Goal: Task Accomplishment & Management: Manage account settings

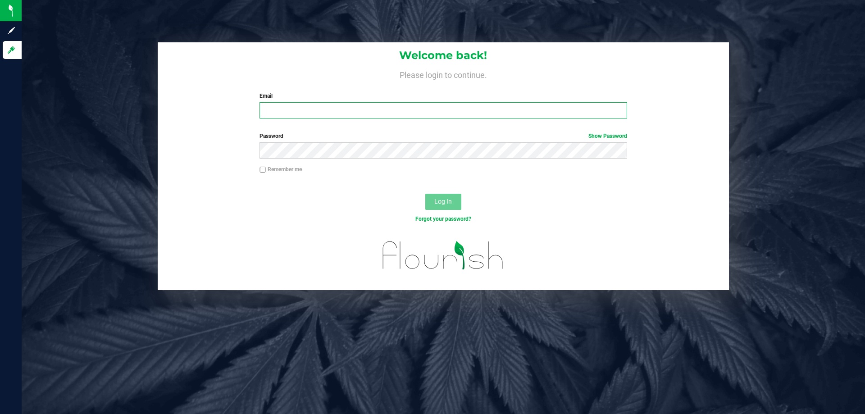
click at [334, 118] on input "Email" at bounding box center [442, 110] width 367 height 16
type input "[EMAIL_ADDRESS][DOMAIN_NAME]"
click at [425, 194] on button "Log In" at bounding box center [443, 202] width 36 height 16
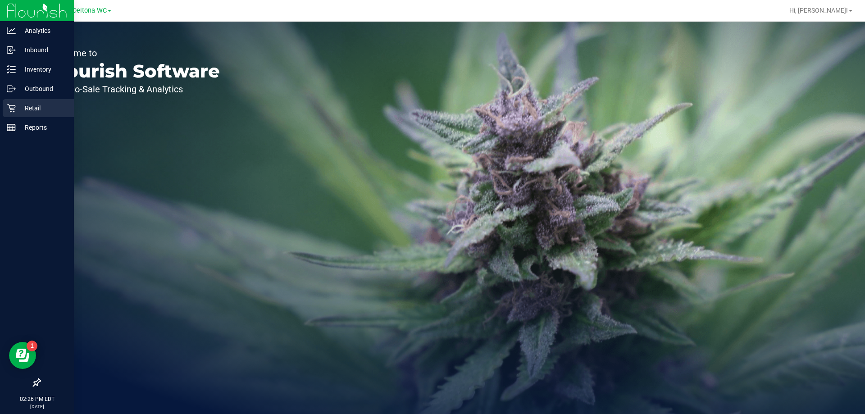
click at [42, 107] on p "Retail" at bounding box center [43, 108] width 54 height 11
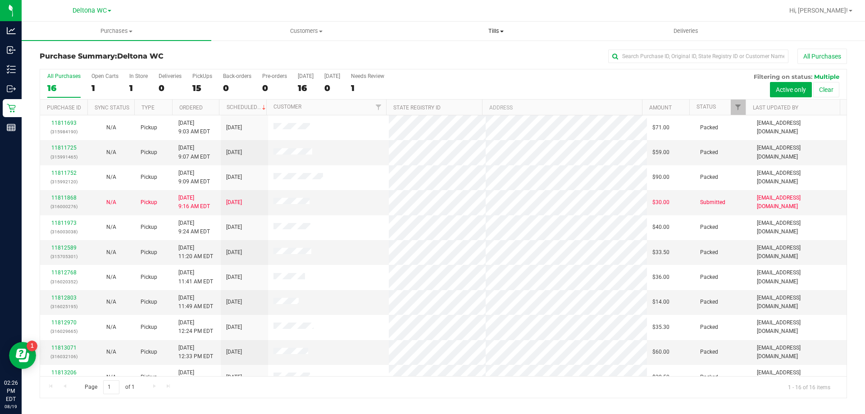
click at [497, 32] on span "Tills" at bounding box center [495, 31] width 189 height 8
click at [433, 54] on span "Manage tills" at bounding box center [431, 54] width 61 height 8
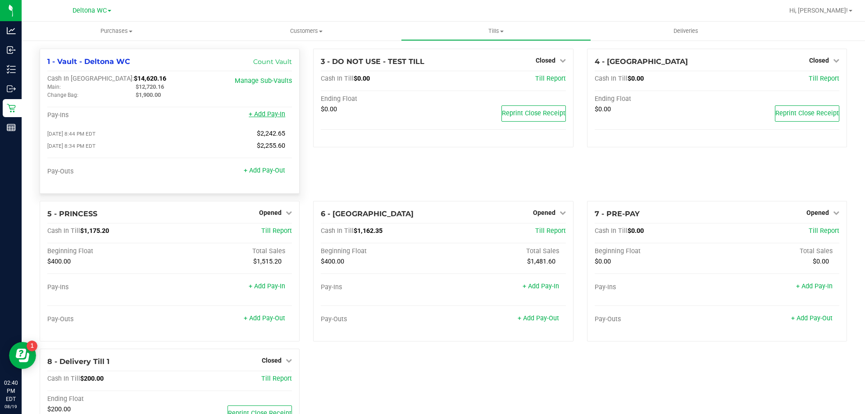
click at [265, 118] on link "+ Add Pay-In" at bounding box center [267, 114] width 36 height 8
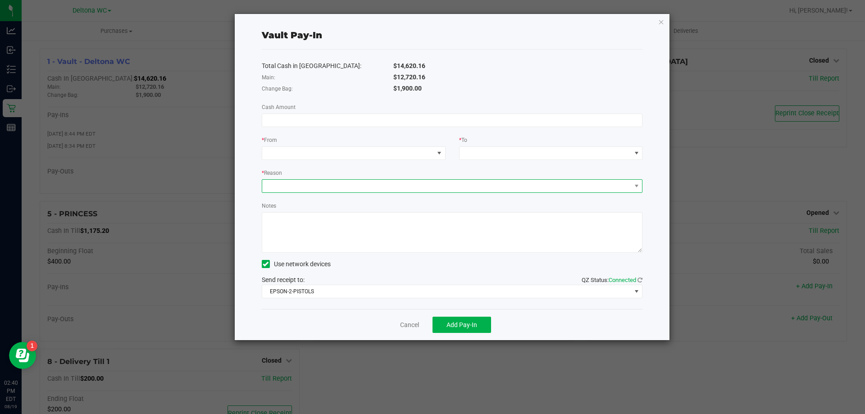
click at [611, 188] on span at bounding box center [446, 186] width 369 height 13
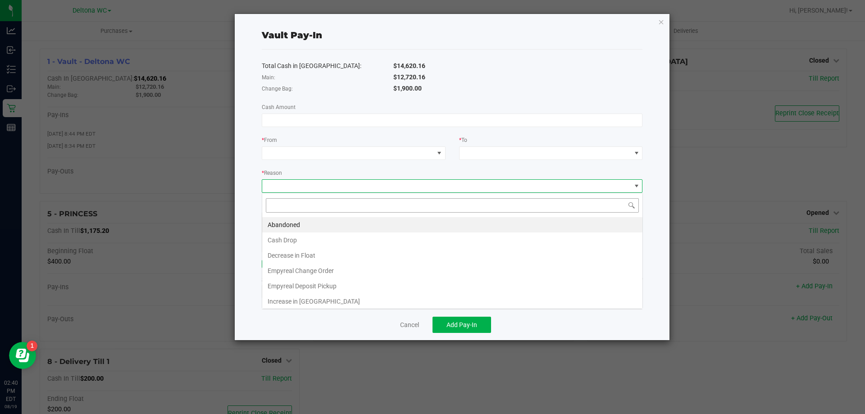
scroll to position [14, 381]
click at [338, 281] on li "Empyreal Deposit Pickup" at bounding box center [452, 285] width 380 height 15
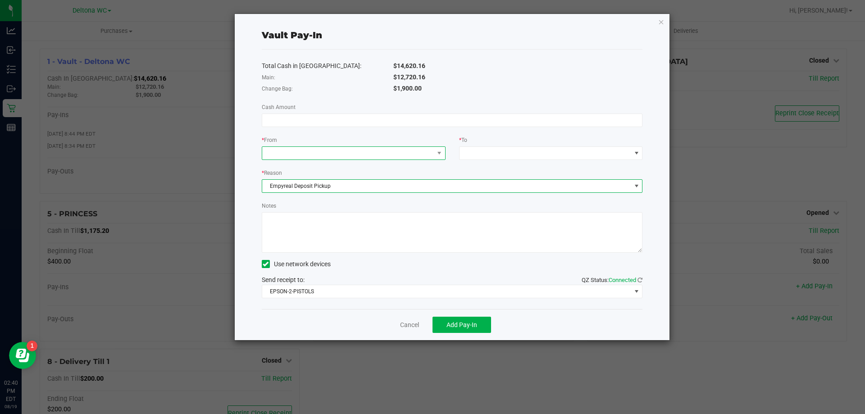
click at [317, 151] on span at bounding box center [348, 153] width 172 height 13
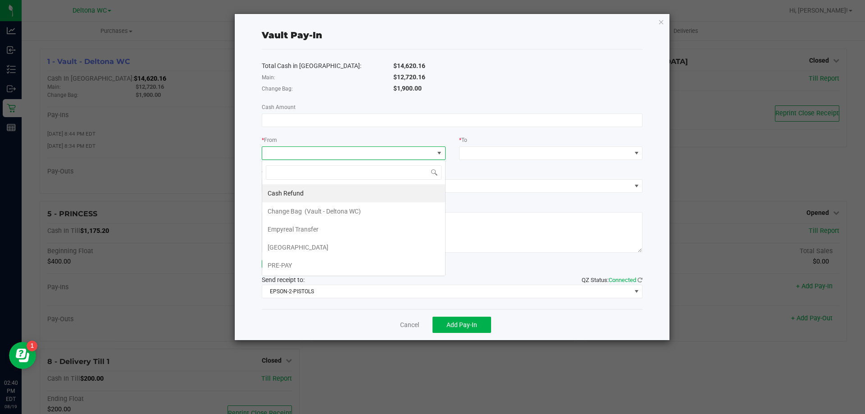
scroll to position [14, 184]
click at [326, 234] on li "Empyreal Transfer" at bounding box center [353, 229] width 183 height 18
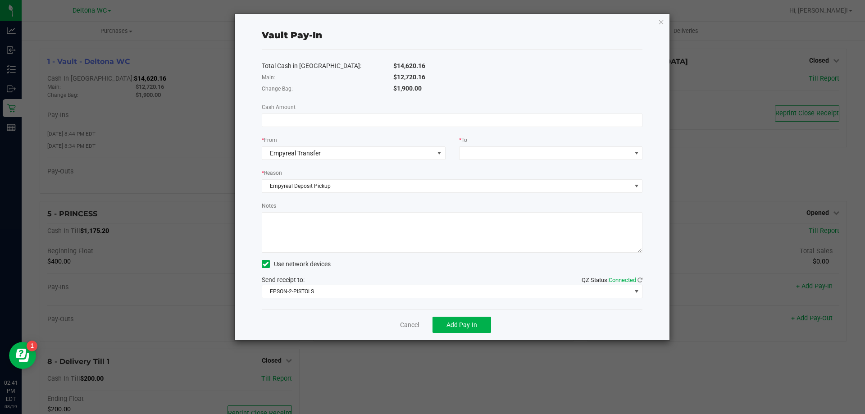
click at [309, 128] on div "Total Cash in Vault: $14,620.16 Main: $12,720.16 Change Bag: $1,900.00 Cash Amo…" at bounding box center [452, 179] width 381 height 259
click at [329, 118] on input at bounding box center [452, 120] width 380 height 13
type input "$110.00"
click at [618, 145] on div "* To" at bounding box center [551, 140] width 184 height 11
click at [612, 152] on span at bounding box center [545, 153] width 172 height 13
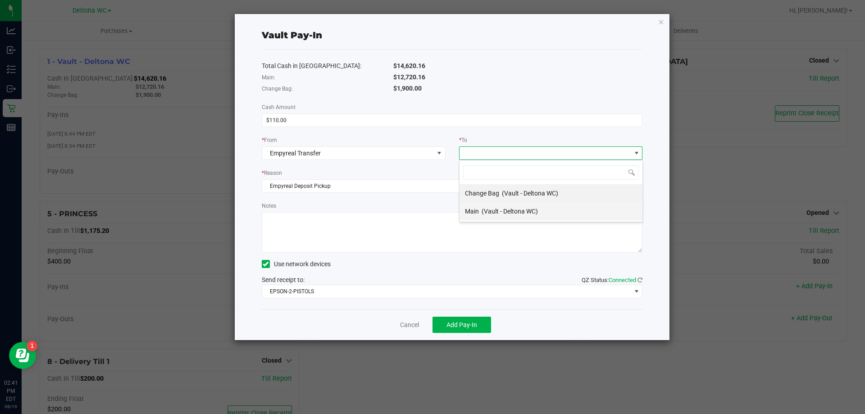
click at [554, 205] on li "Main (Vault - Deltona WC)" at bounding box center [550, 211] width 183 height 18
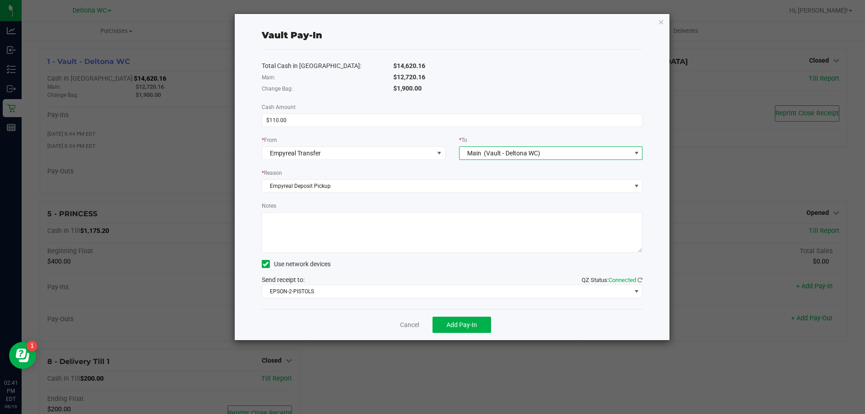
click at [490, 165] on div "Total Cash in Vault: $14,620.16 Main: $12,720.16 Change Bag: $1,900.00 Cash Amo…" at bounding box center [452, 179] width 381 height 259
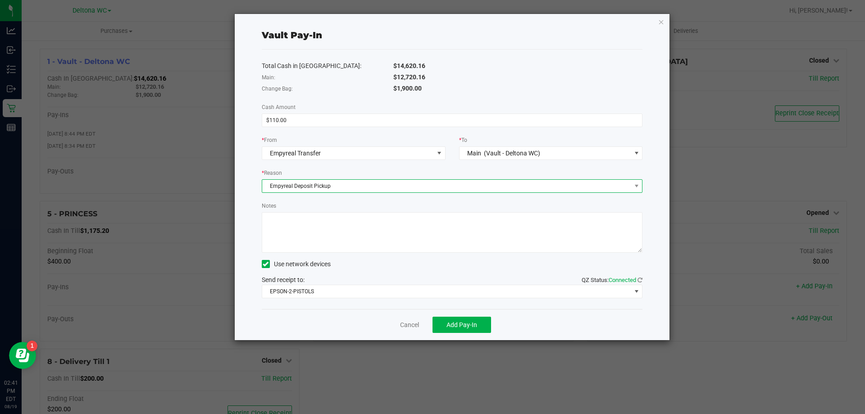
click at [483, 182] on span "Empyreal Deposit Pickup" at bounding box center [446, 186] width 369 height 13
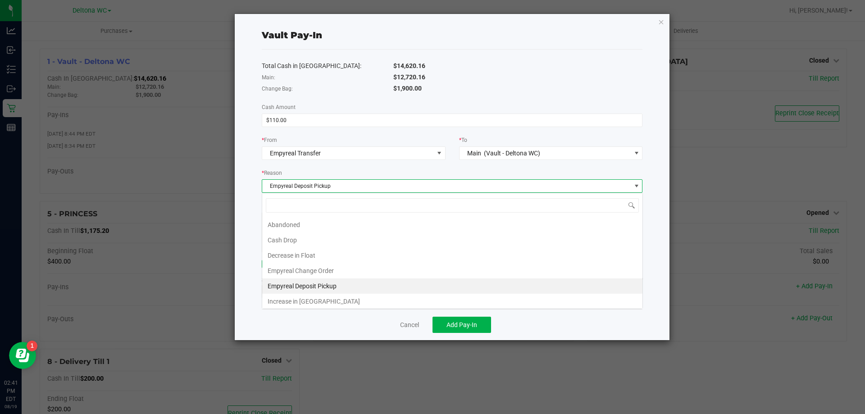
scroll to position [14, 381]
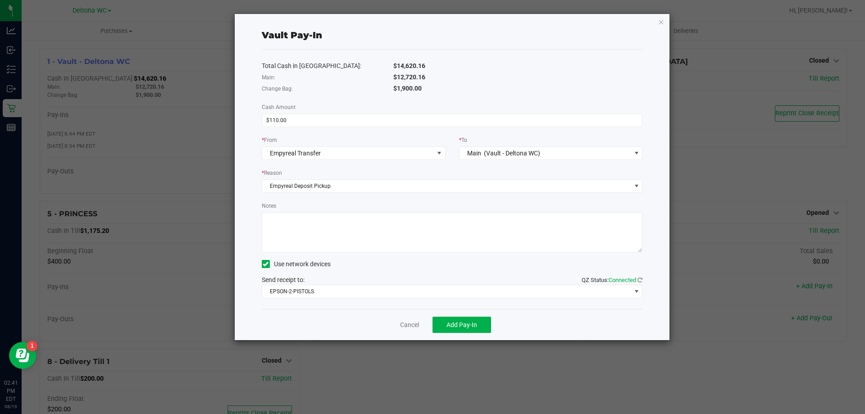
click at [551, 69] on div "$14,620.16" at bounding box center [517, 65] width 263 height 9
click at [449, 228] on textarea "Notes" at bounding box center [452, 232] width 381 height 41
type textarea "fix vault"
drag, startPoint x: 454, startPoint y: 288, endPoint x: 449, endPoint y: 295, distance: 9.1
click at [454, 289] on span "EPSON-2-PISTOLS" at bounding box center [446, 291] width 369 height 13
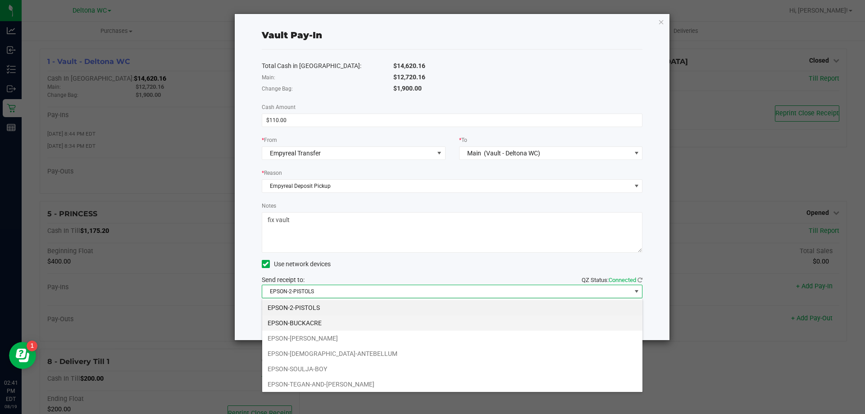
click at [323, 324] on li "EPSON-BUCKACRE" at bounding box center [452, 322] width 380 height 15
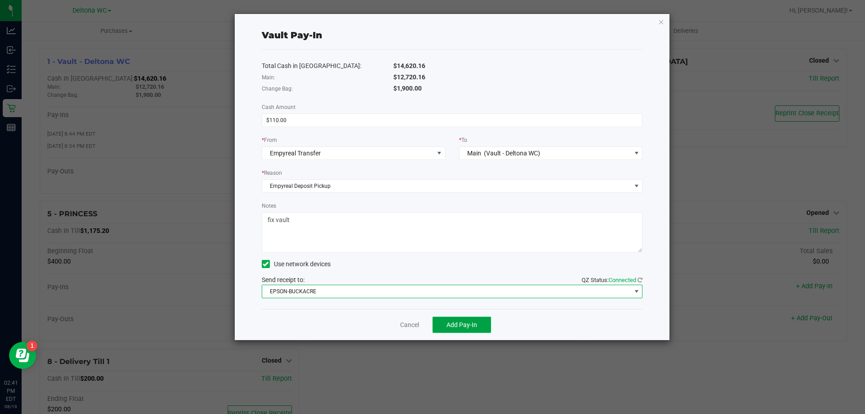
click at [442, 322] on button "Add Pay-In" at bounding box center [461, 325] width 59 height 16
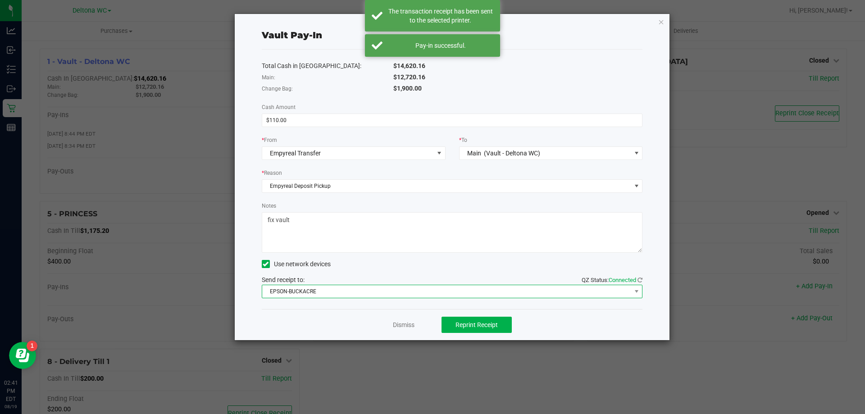
drag, startPoint x: 446, startPoint y: 292, endPoint x: 441, endPoint y: 292, distance: 5.0
click at [446, 292] on span "EPSON-BUCKACRE" at bounding box center [446, 291] width 369 height 13
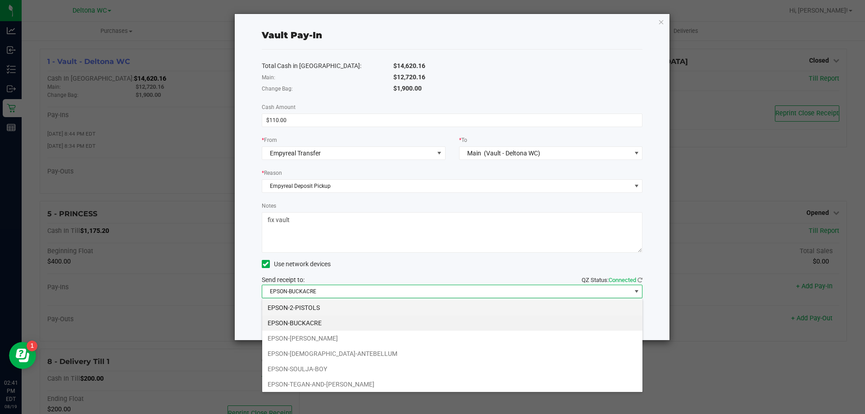
click at [342, 306] on li "EPSON-2-PISTOLS" at bounding box center [452, 307] width 380 height 15
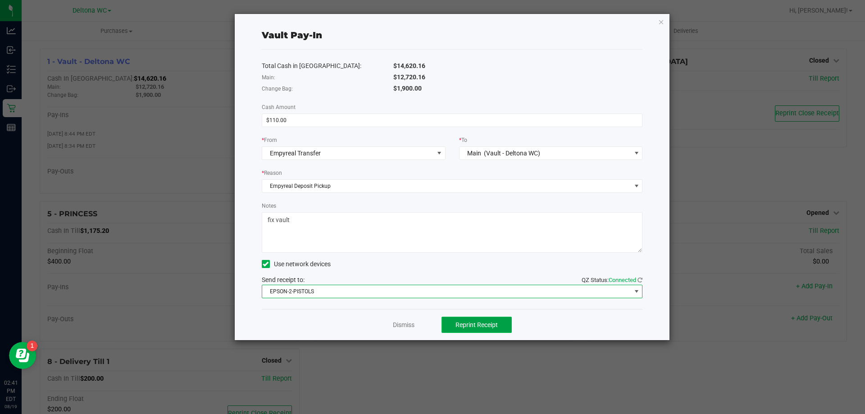
click at [479, 326] on span "Reprint Receipt" at bounding box center [476, 324] width 42 height 7
click at [394, 324] on link "Dismiss" at bounding box center [404, 324] width 22 height 9
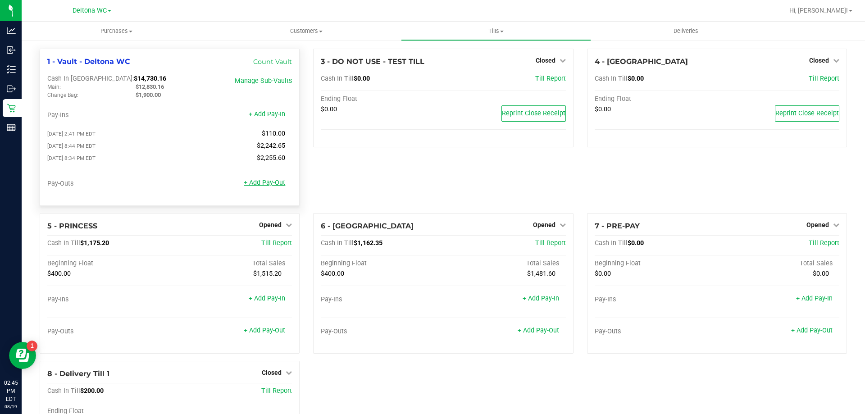
click at [277, 184] on link "+ Add Pay-Out" at bounding box center [264, 183] width 41 height 8
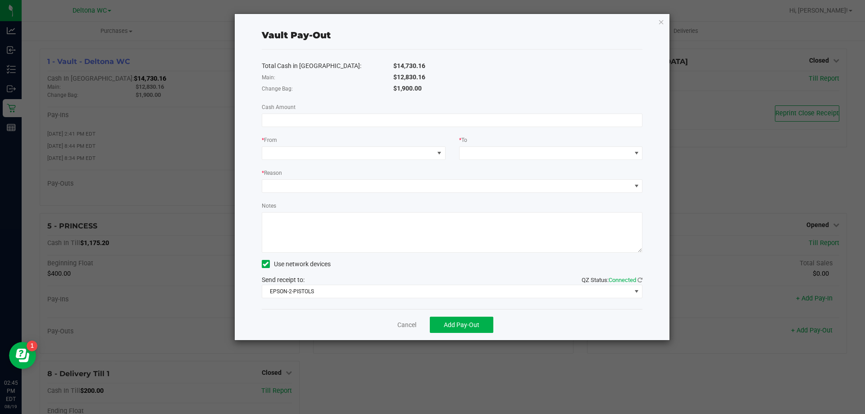
click at [369, 109] on div "Total Cash in Vault: $14,730.16 Main: $12,830.16 Change Bag: $1,900.00 Cash Amo…" at bounding box center [452, 179] width 381 height 259
click at [370, 110] on div "Total Cash in Vault: $14,730.16 Main: $12,830.16 Change Bag: $1,900.00 Cash Amo…" at bounding box center [452, 179] width 381 height 259
click at [372, 114] on input at bounding box center [452, 120] width 380 height 13
type input "$12,830.16"
click at [341, 159] on span at bounding box center [348, 153] width 172 height 13
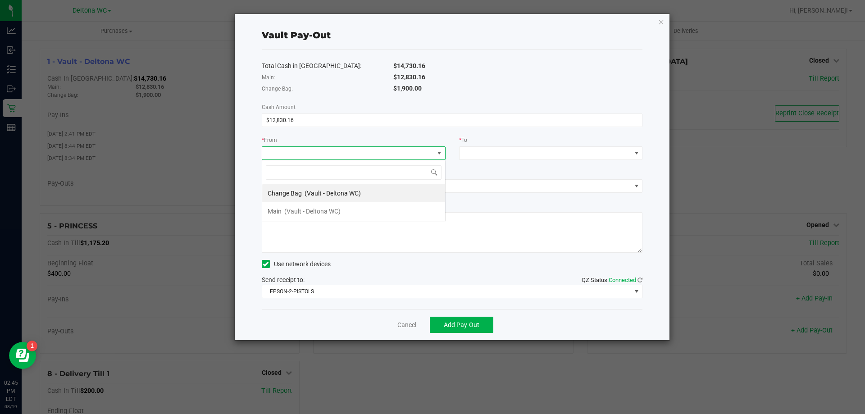
scroll to position [14, 184]
click at [334, 211] on span "(Vault - Deltona WC)" at bounding box center [312, 211] width 56 height 7
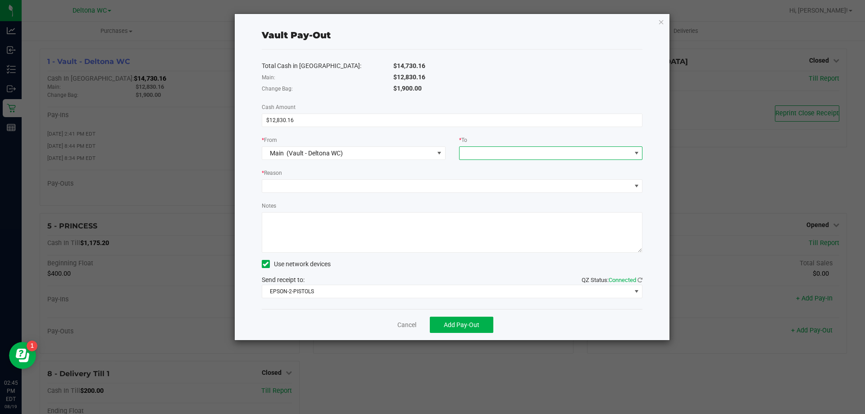
click at [521, 157] on span at bounding box center [545, 153] width 172 height 13
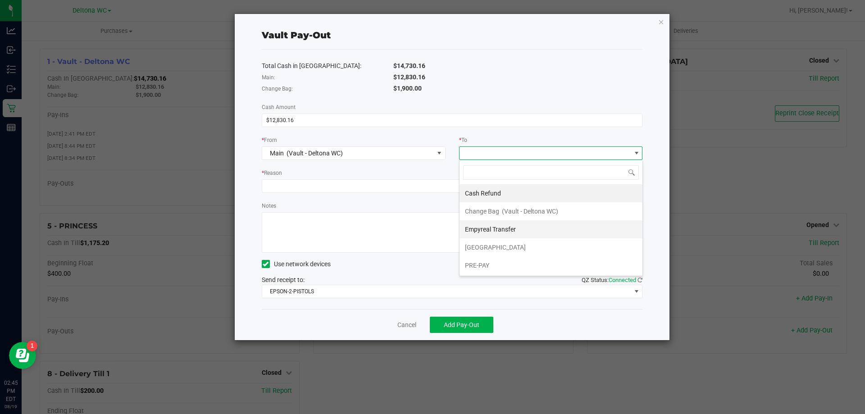
click at [504, 226] on span "Empyreal Transfer" at bounding box center [490, 229] width 51 height 7
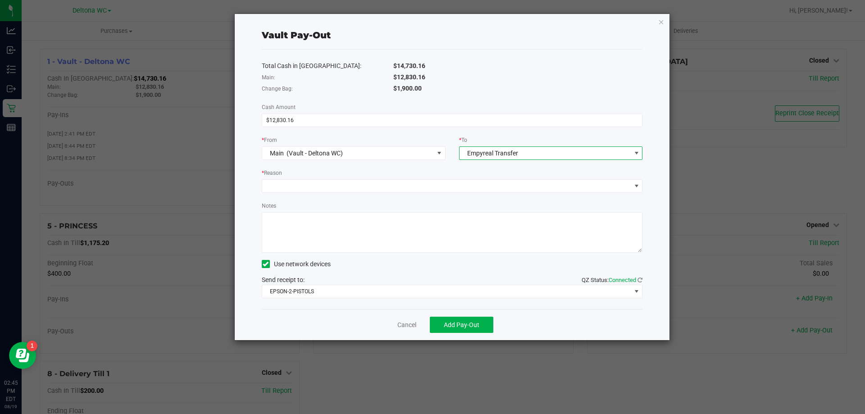
click at [463, 208] on div "Notes" at bounding box center [452, 227] width 381 height 52
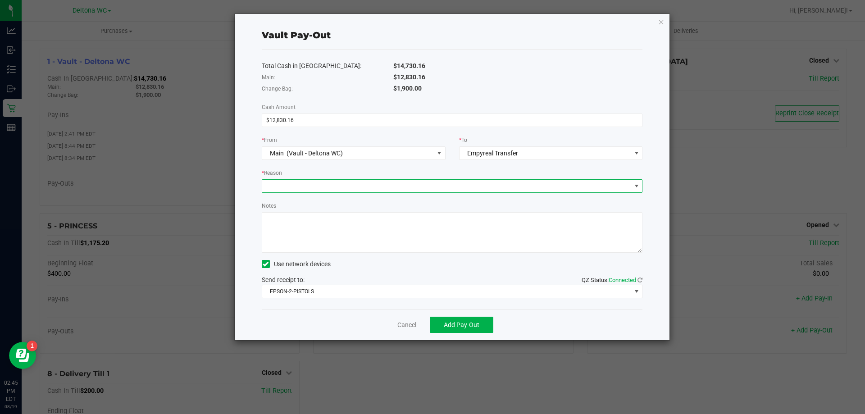
click at [443, 182] on span at bounding box center [446, 186] width 369 height 13
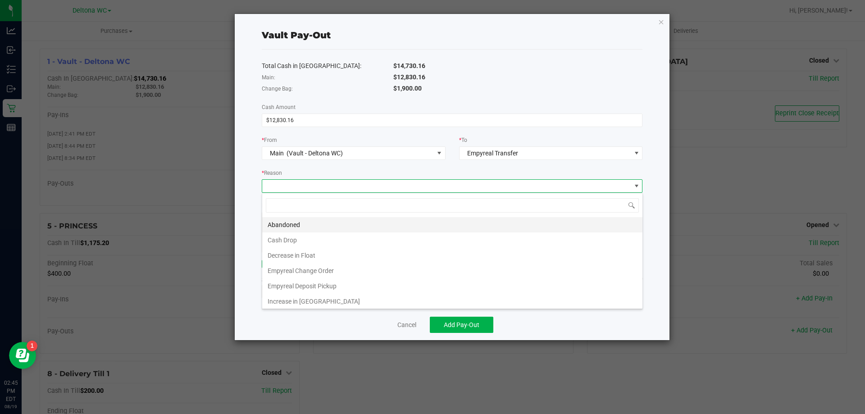
scroll to position [14, 381]
click at [345, 282] on li "Empyreal Deposit Pickup" at bounding box center [452, 285] width 380 height 15
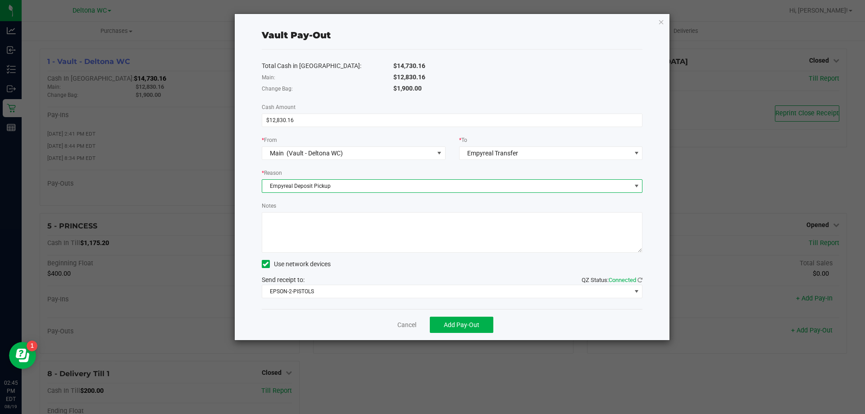
click at [370, 241] on textarea "Notes" at bounding box center [452, 232] width 381 height 41
click at [414, 244] on textarea "Notes" at bounding box center [452, 232] width 381 height 41
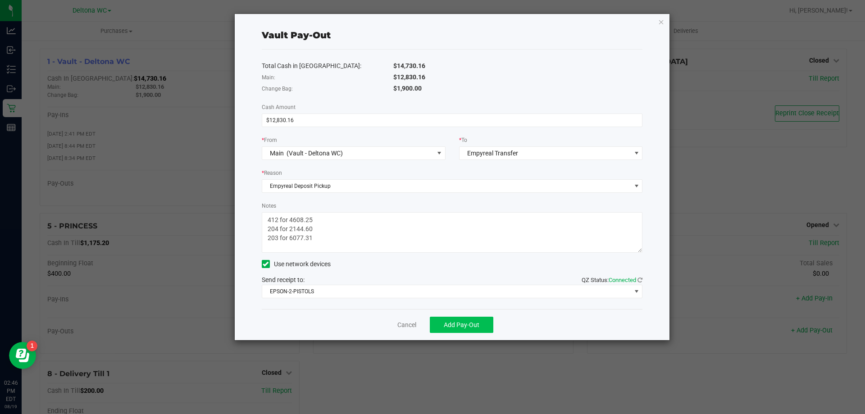
type textarea "412 for 4608.25 204 for 2144.60 203 for 6077.31"
click at [456, 331] on button "Add Pay-Out" at bounding box center [462, 325] width 64 height 16
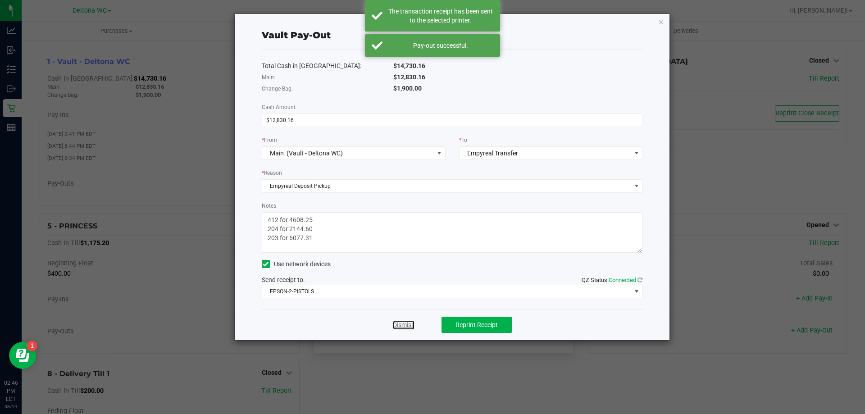
drag, startPoint x: 406, startPoint y: 322, endPoint x: 407, endPoint y: 308, distance: 14.0
click at [406, 322] on link "Dismiss" at bounding box center [404, 324] width 22 height 9
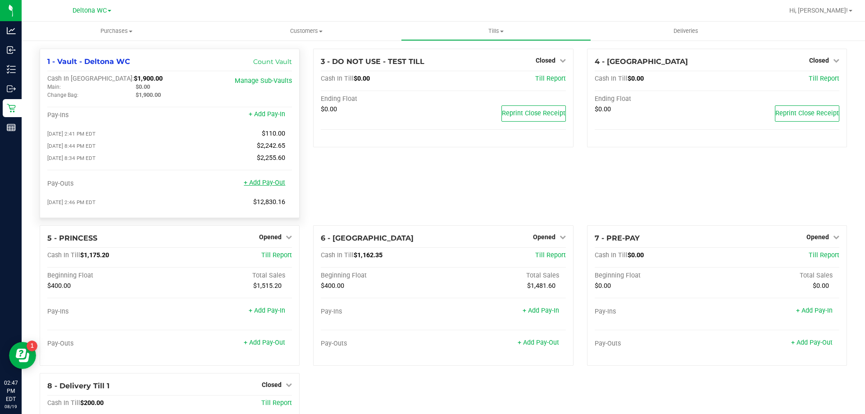
click at [269, 186] on link "+ Add Pay-Out" at bounding box center [264, 183] width 41 height 8
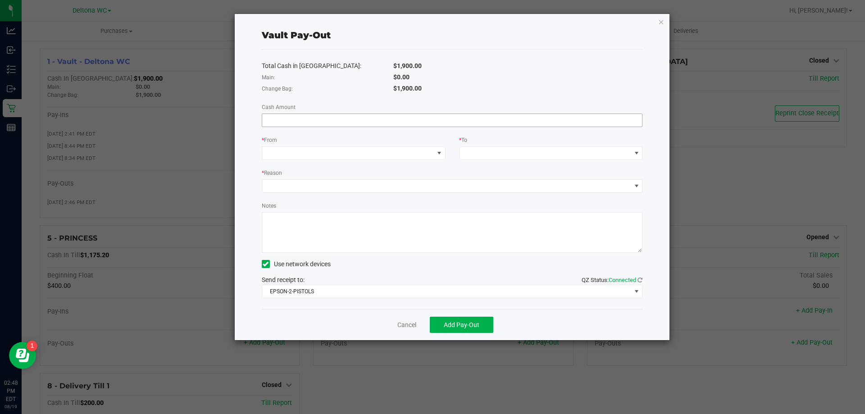
click at [336, 118] on input at bounding box center [452, 120] width 380 height 13
type input "$600.00"
click at [401, 159] on span at bounding box center [348, 153] width 172 height 13
click at [387, 194] on li "Change Bag (Vault - Deltona WC)" at bounding box center [353, 193] width 183 height 18
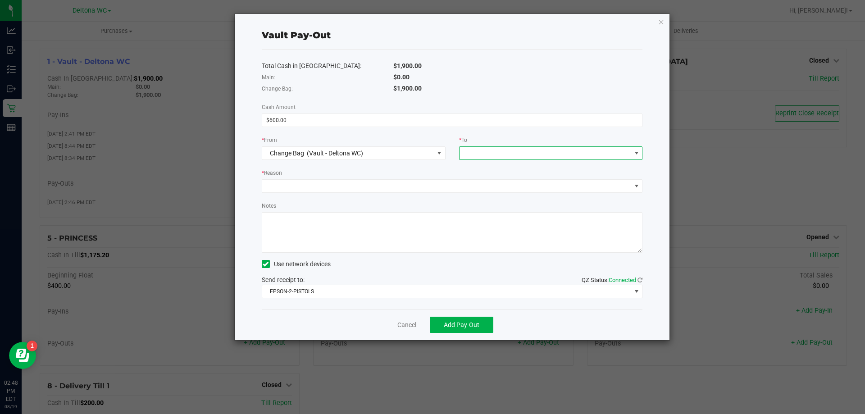
click at [483, 153] on span at bounding box center [545, 153] width 172 height 13
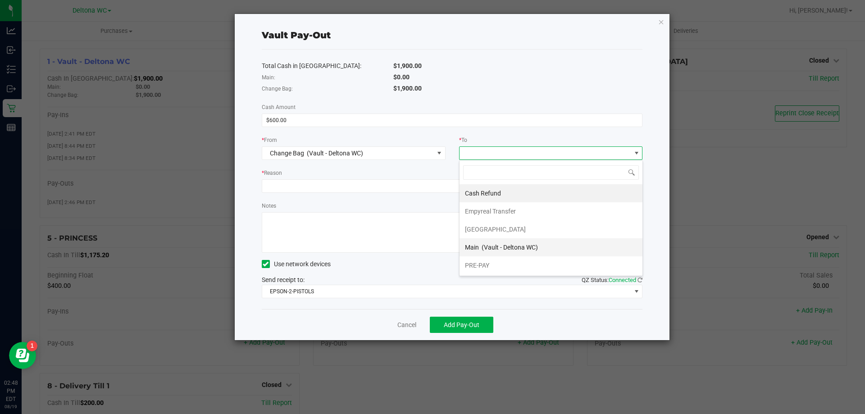
click at [504, 248] on span "(Vault - Deltona WC)" at bounding box center [509, 247] width 56 height 7
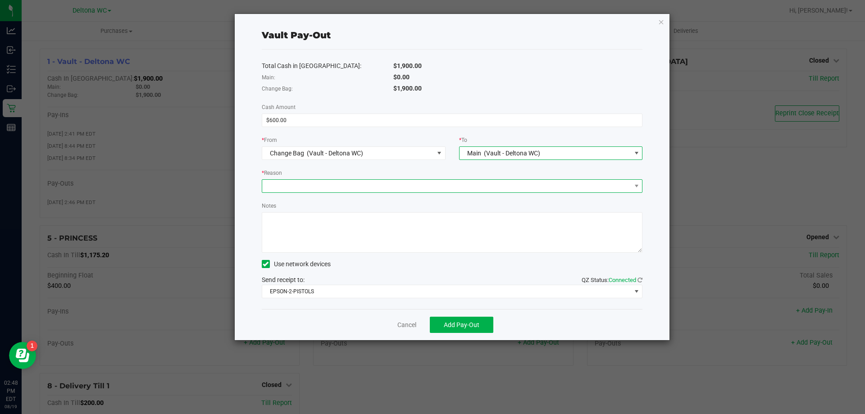
click at [358, 189] on span at bounding box center [446, 186] width 369 height 13
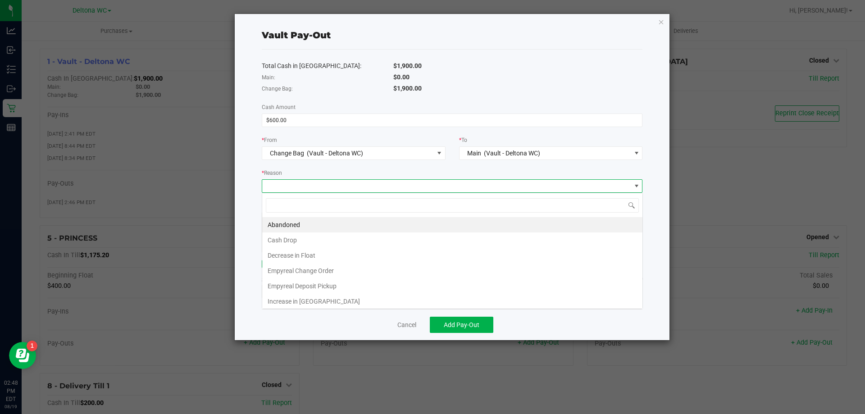
scroll to position [14, 381]
click at [324, 270] on li "Empyreal Change Order" at bounding box center [452, 270] width 380 height 15
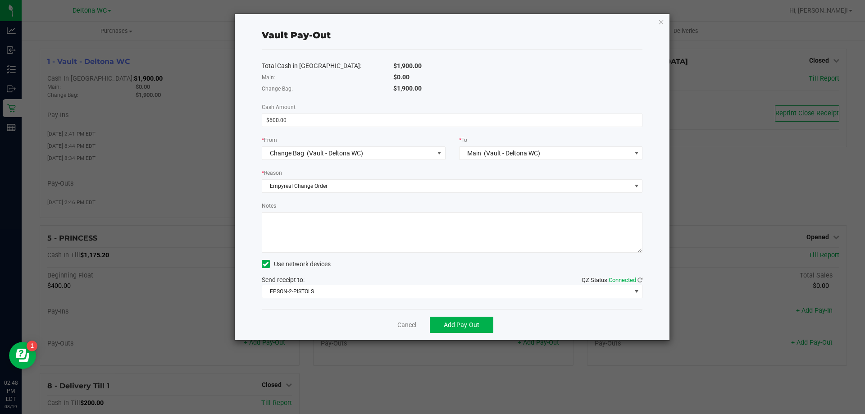
click at [330, 233] on textarea "Notes" at bounding box center [452, 232] width 381 height 41
type textarea "600"
click at [454, 327] on span "Add Pay-Out" at bounding box center [462, 324] width 36 height 7
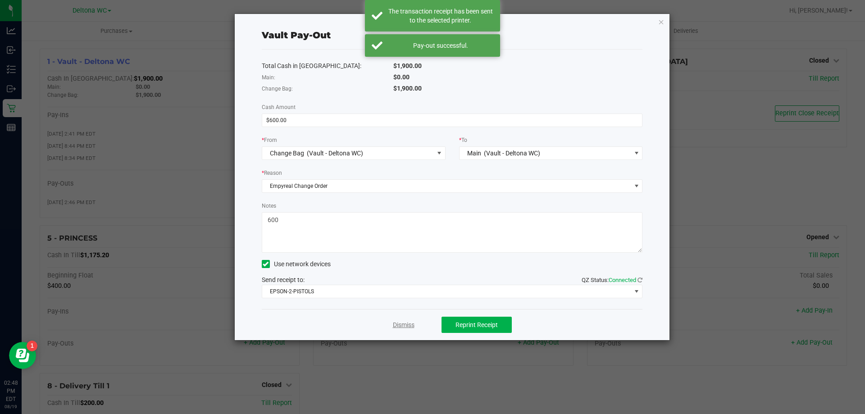
click at [411, 326] on link "Dismiss" at bounding box center [404, 324] width 22 height 9
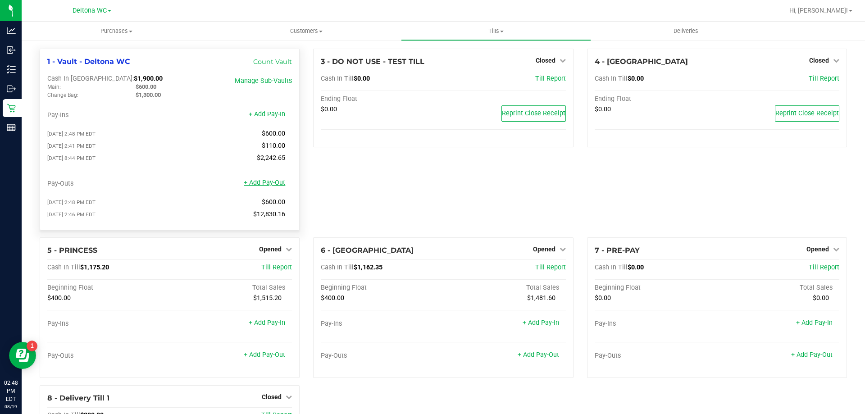
click at [265, 182] on link "+ Add Pay-Out" at bounding box center [264, 183] width 41 height 8
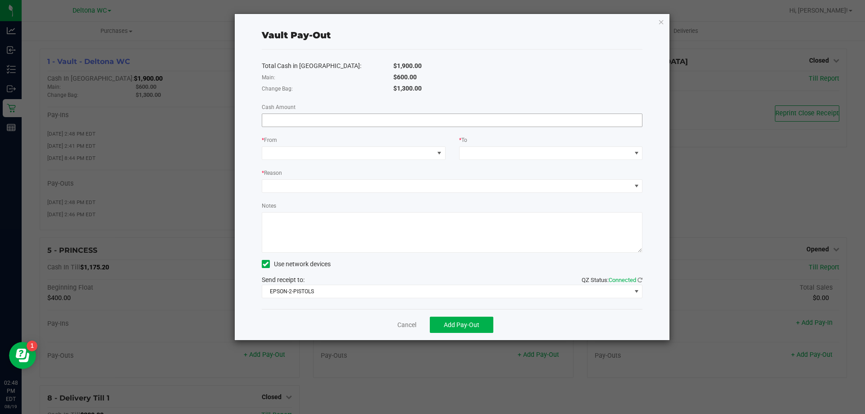
click at [322, 123] on input at bounding box center [452, 120] width 380 height 13
type input "$600.00"
click at [330, 159] on div "Total Cash in Vault: $1,900.00 Main: $600.00 Change Bag: $1,300.00 Cash Amount …" at bounding box center [452, 179] width 381 height 259
click at [324, 149] on span at bounding box center [348, 153] width 172 height 13
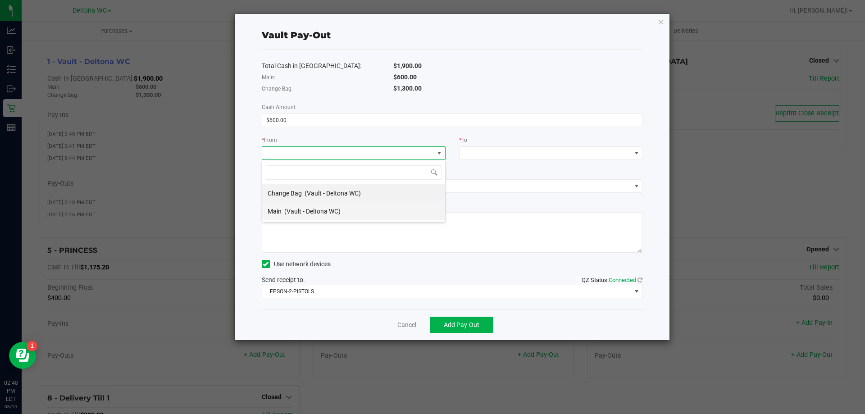
click at [287, 209] on span "(Vault - Deltona WC)" at bounding box center [312, 211] width 56 height 7
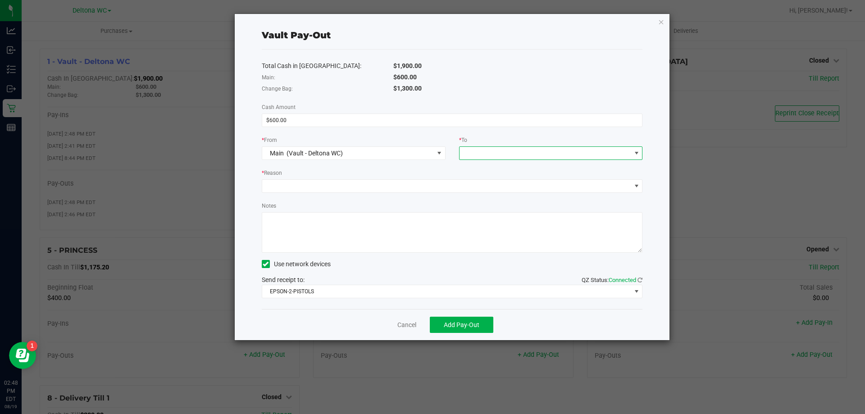
drag, startPoint x: 467, startPoint y: 150, endPoint x: 474, endPoint y: 155, distance: 8.4
click at [467, 151] on div at bounding box center [466, 153] width 6 height 16
click at [500, 230] on span "Empyreal Transfer" at bounding box center [490, 229] width 51 height 7
click at [395, 193] on div "Total Cash in Vault: $1,900.00 Main: $600.00 Change Bag: $1,300.00 Cash Amount …" at bounding box center [452, 179] width 381 height 259
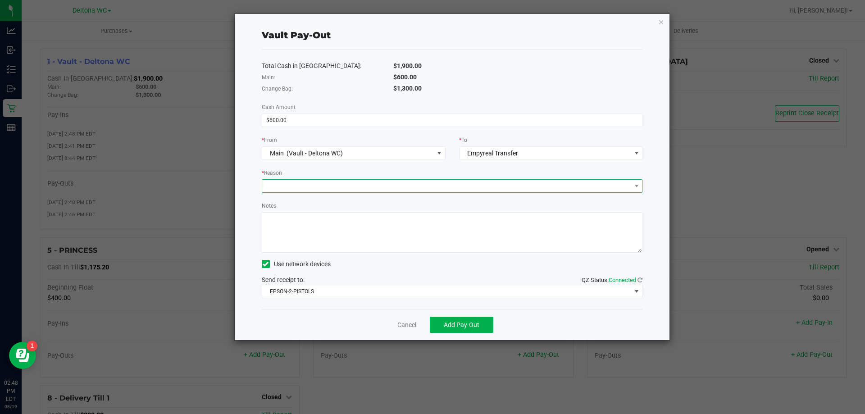
click at [394, 189] on span at bounding box center [446, 186] width 369 height 13
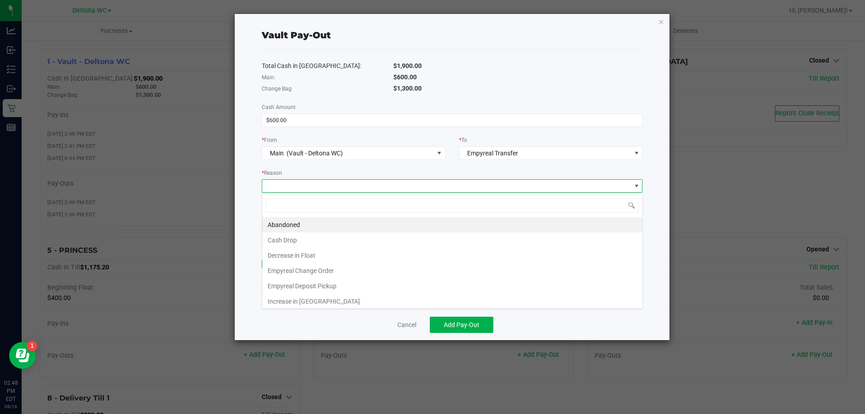
scroll to position [14, 381]
click at [310, 272] on li "Empyreal Change Order" at bounding box center [452, 270] width 380 height 15
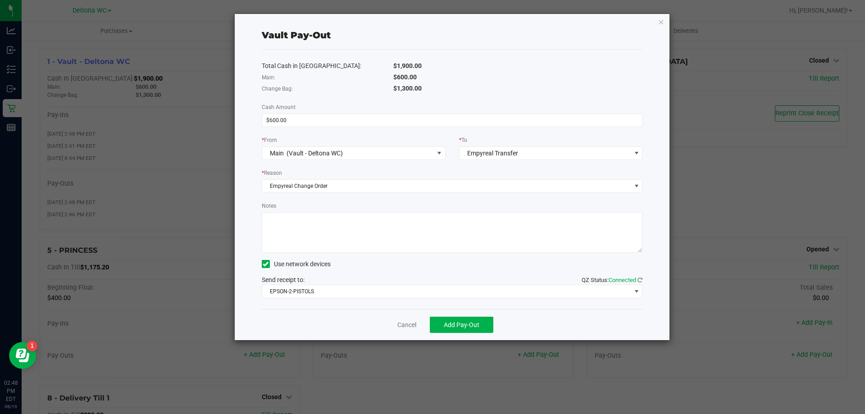
click at [320, 231] on textarea "Notes" at bounding box center [452, 232] width 381 height 41
type textarea "600"
click at [474, 324] on span "Add Pay-Out" at bounding box center [462, 324] width 36 height 7
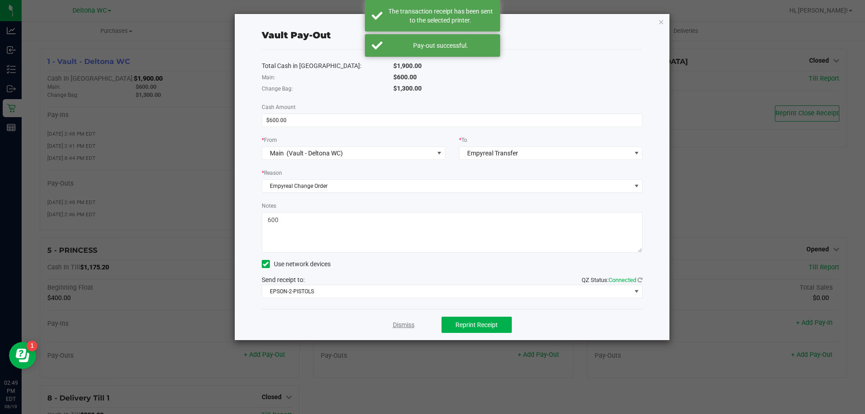
click at [405, 328] on link "Dismiss" at bounding box center [404, 324] width 22 height 9
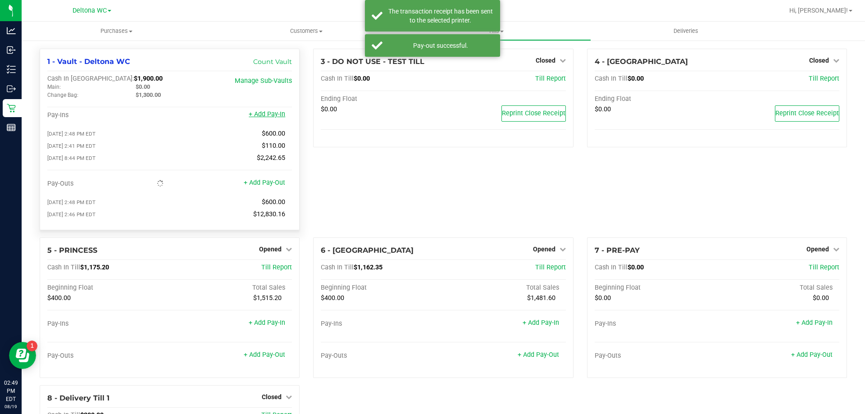
click at [281, 114] on link "+ Add Pay-In" at bounding box center [267, 114] width 36 height 8
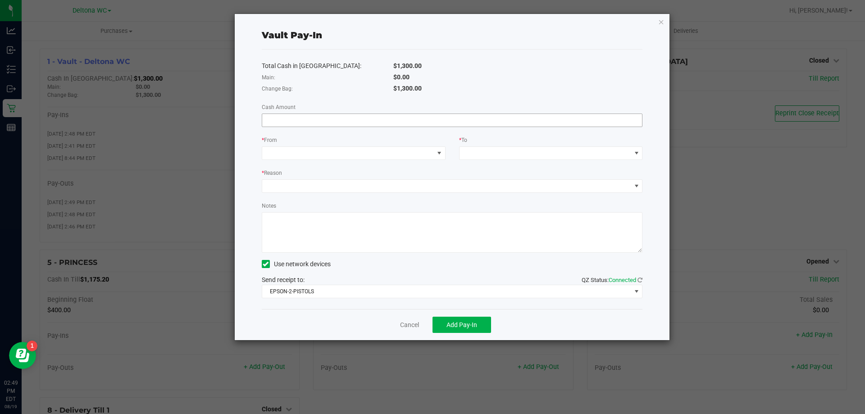
click at [294, 113] on div "Total Cash in Vault: $1,300.00 Main: $0.00 Change Bag: $1,300.00 Cash Amount * …" at bounding box center [452, 179] width 381 height 259
click at [291, 117] on input at bounding box center [452, 120] width 380 height 13
type input "$600.00"
click at [291, 150] on span at bounding box center [348, 153] width 172 height 13
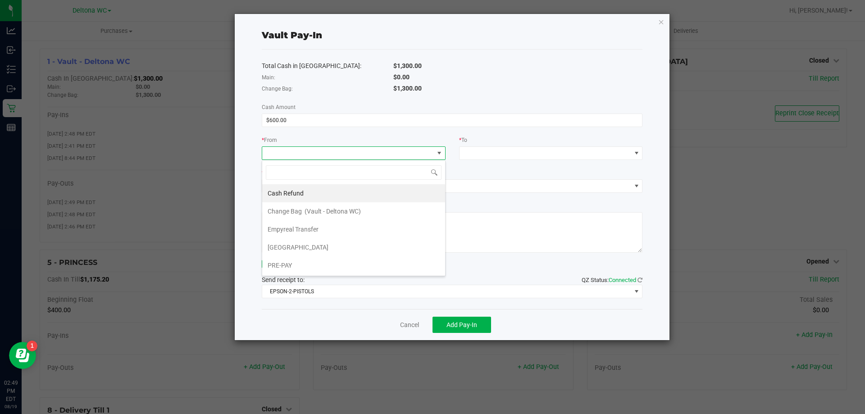
scroll to position [14, 184]
click at [318, 230] on div "Empyreal Transfer" at bounding box center [294, 229] width 52 height 16
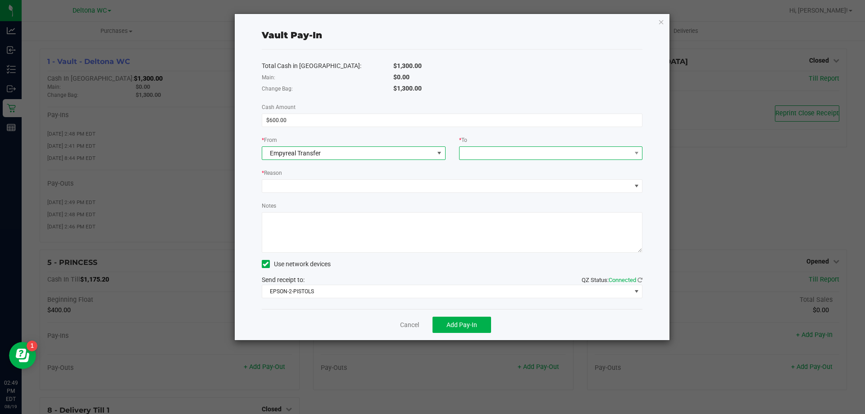
click at [478, 152] on span at bounding box center [545, 153] width 172 height 13
click at [490, 192] on span "Change Bag" at bounding box center [482, 193] width 34 height 7
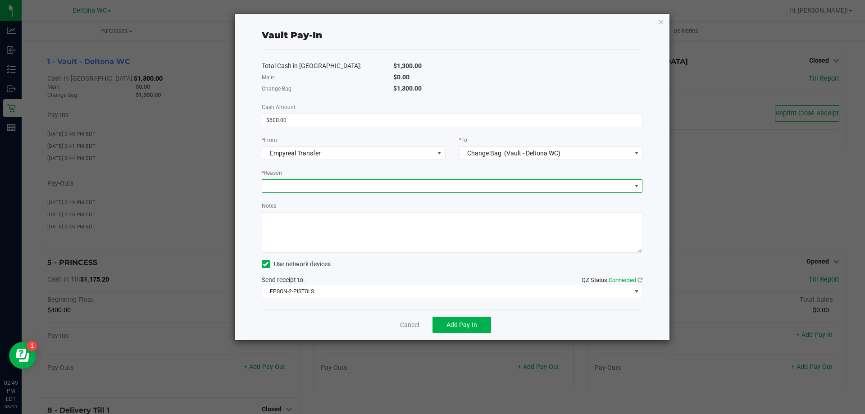
click at [383, 185] on span at bounding box center [446, 186] width 369 height 13
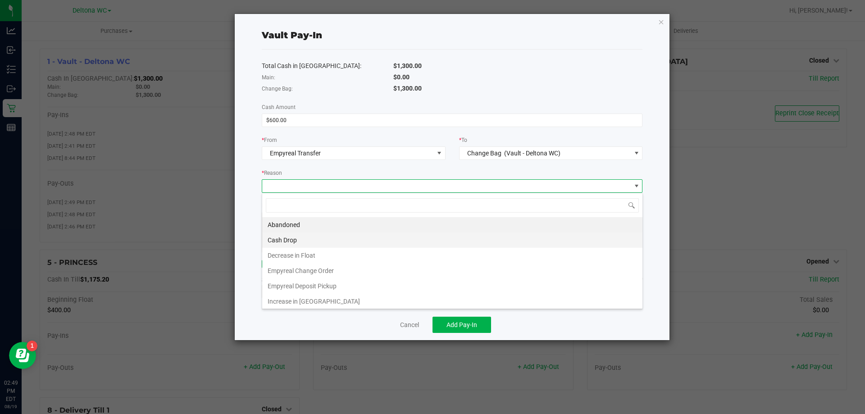
scroll to position [14, 381]
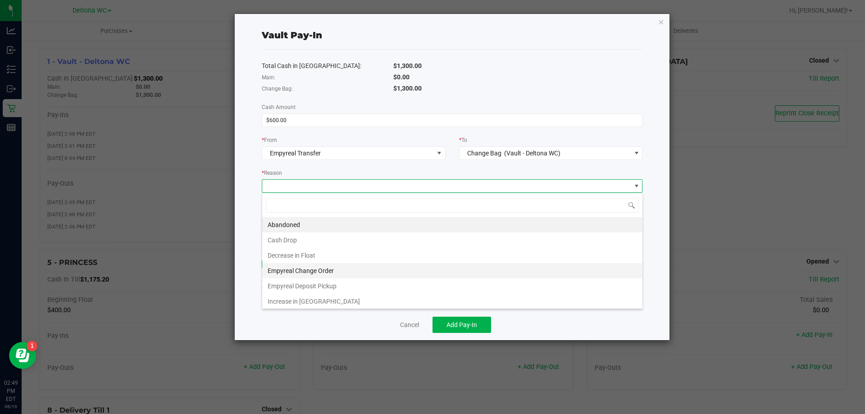
click at [293, 272] on li "Empyreal Change Order" at bounding box center [452, 270] width 380 height 15
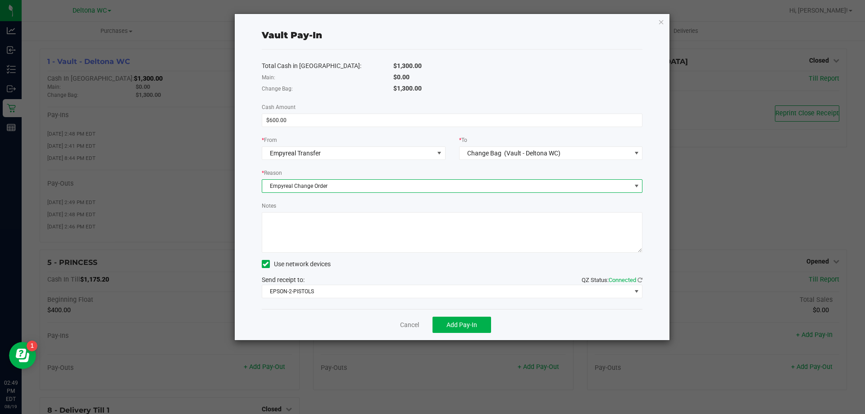
click at [317, 225] on textarea "Notes" at bounding box center [452, 232] width 381 height 41
type textarea "600"
click at [483, 327] on button "Add Pay-In" at bounding box center [461, 325] width 59 height 16
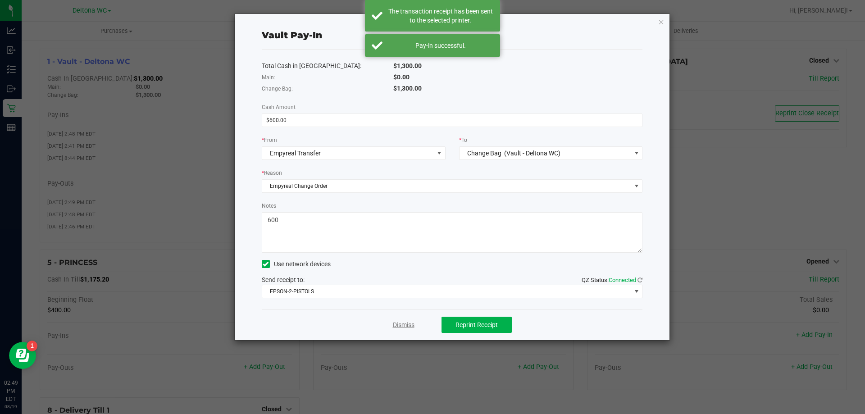
click at [401, 324] on link "Dismiss" at bounding box center [404, 324] width 22 height 9
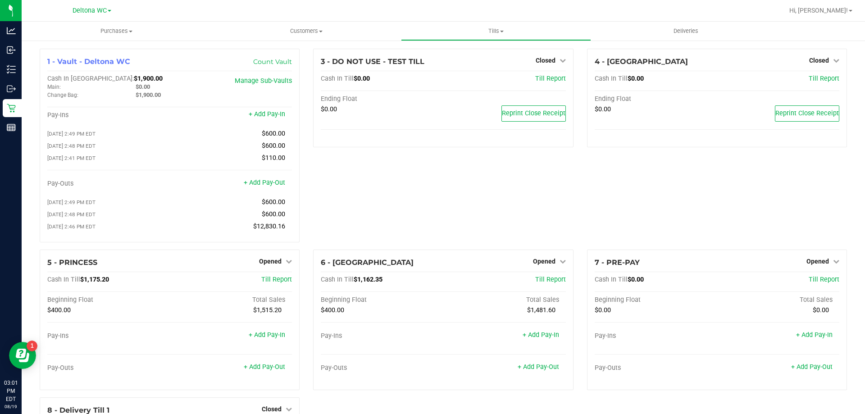
click at [546, 213] on div "3 - DO NOT USE - TEST TILL Closed Open Till Cash In Till $0.00 Till Report Endi…" at bounding box center [442, 149] width 273 height 201
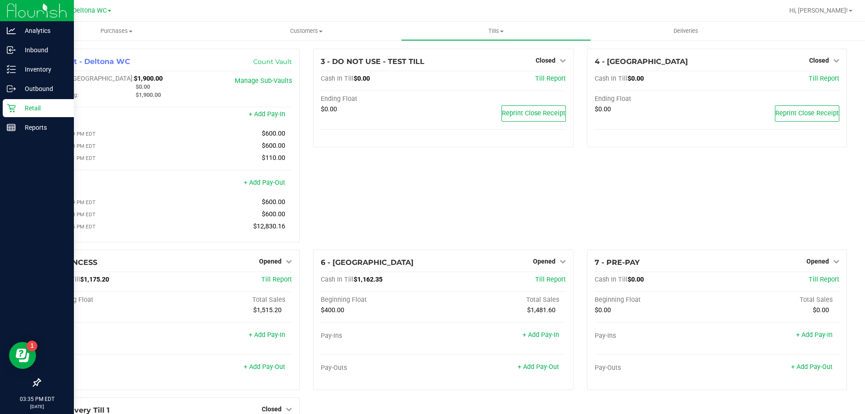
click at [50, 105] on p "Retail" at bounding box center [43, 108] width 54 height 11
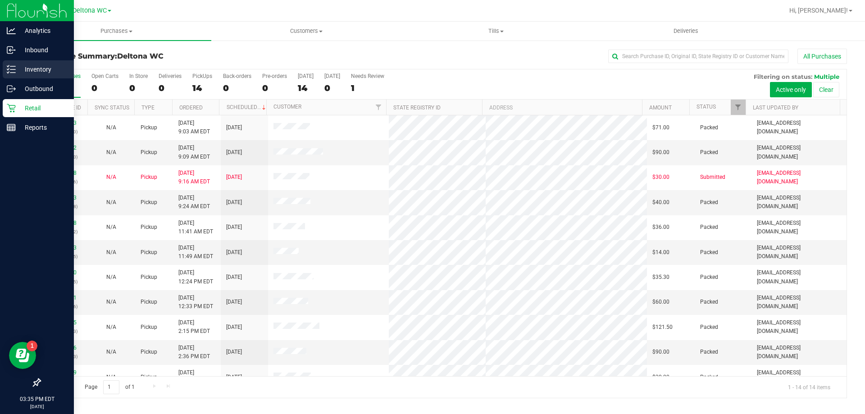
click at [43, 71] on p "Inventory" at bounding box center [43, 69] width 54 height 11
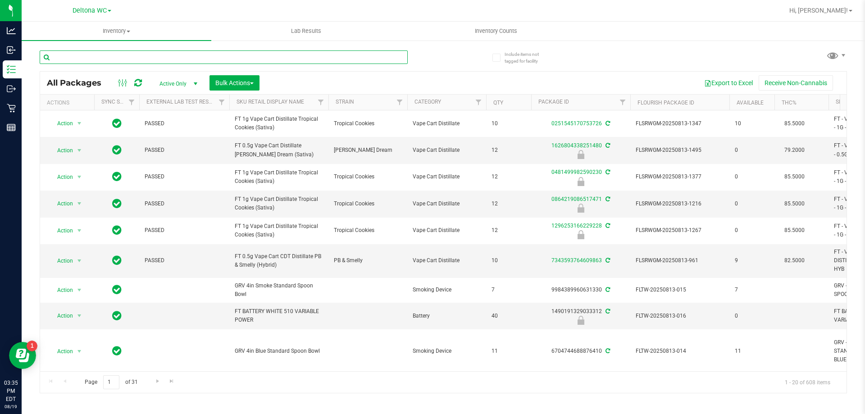
click at [172, 53] on input "text" at bounding box center [224, 57] width 368 height 14
type input "georgia runtz"
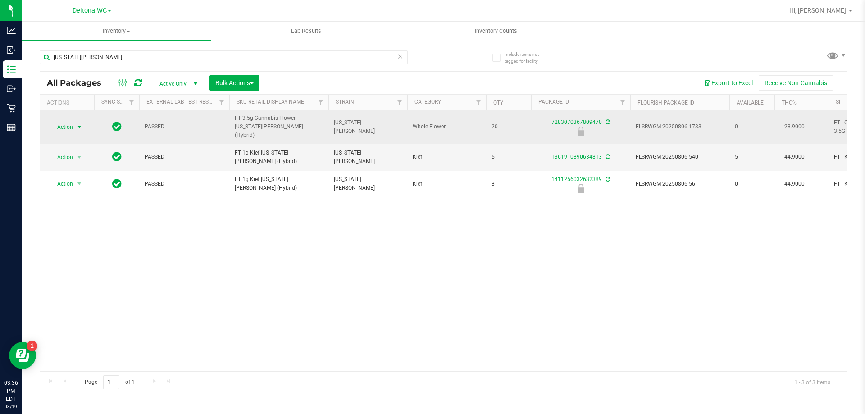
click at [75, 121] on span "select" at bounding box center [79, 127] width 11 height 13
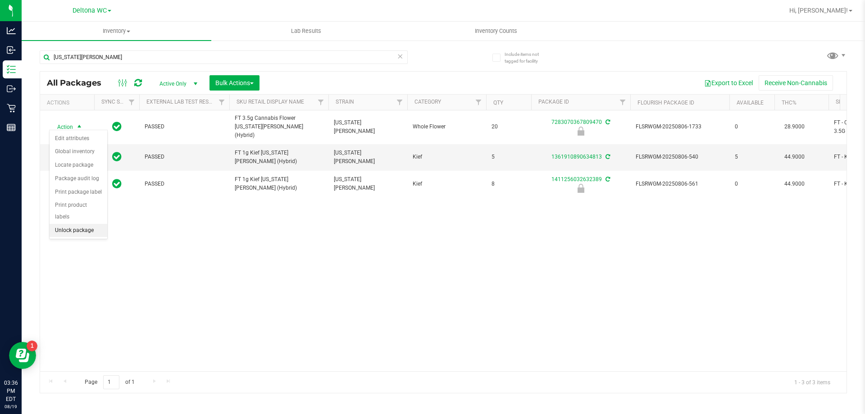
click at [69, 224] on li "Unlock package" at bounding box center [79, 231] width 58 height 14
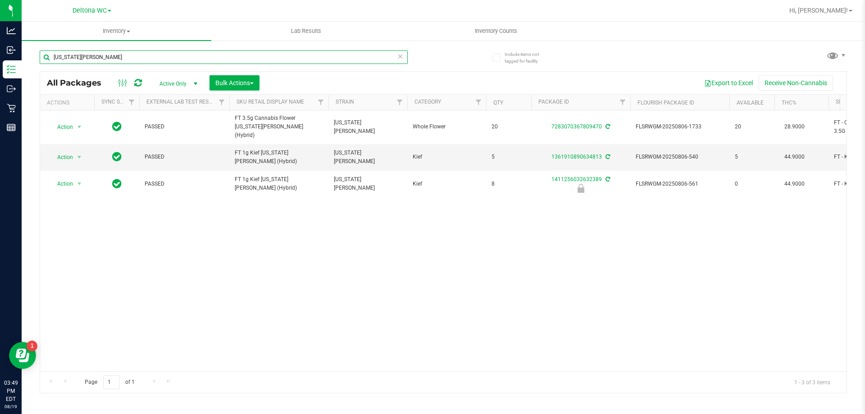
click at [177, 54] on input "georgia runtz" at bounding box center [224, 57] width 368 height 14
click at [145, 50] on input "georgia runtz" at bounding box center [224, 57] width 368 height 14
drag, startPoint x: 145, startPoint y: 50, endPoint x: 141, endPoint y: 53, distance: 5.1
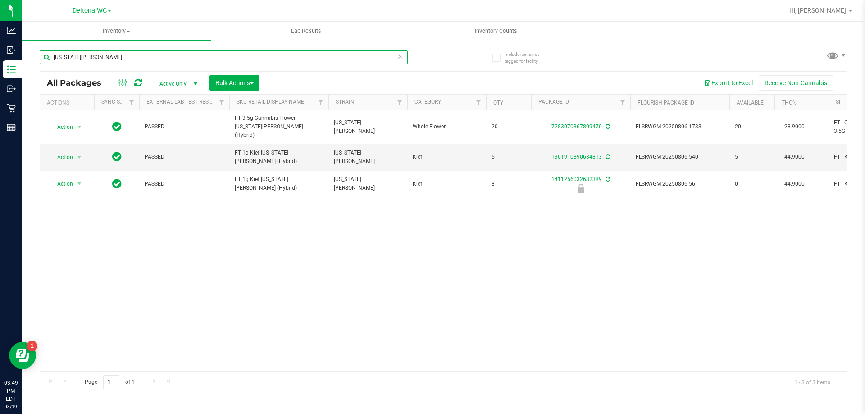
click at [144, 50] on input "georgia runtz" at bounding box center [224, 57] width 368 height 14
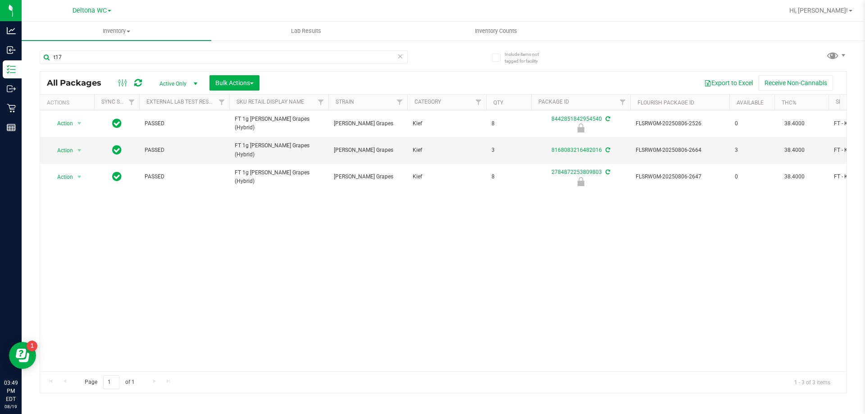
click at [252, 243] on div "Action Action Edit attributes Global inventory Locate package Package audit log…" at bounding box center [443, 240] width 806 height 261
click at [108, 61] on input "t17" at bounding box center [224, 57] width 368 height 14
type input "t"
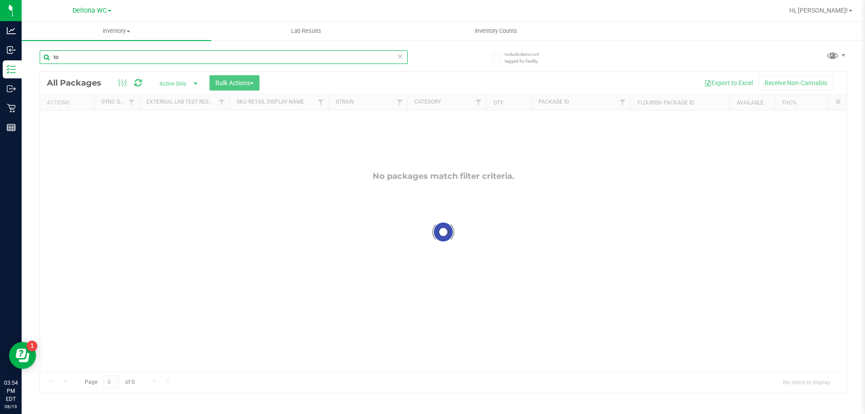
type input "t"
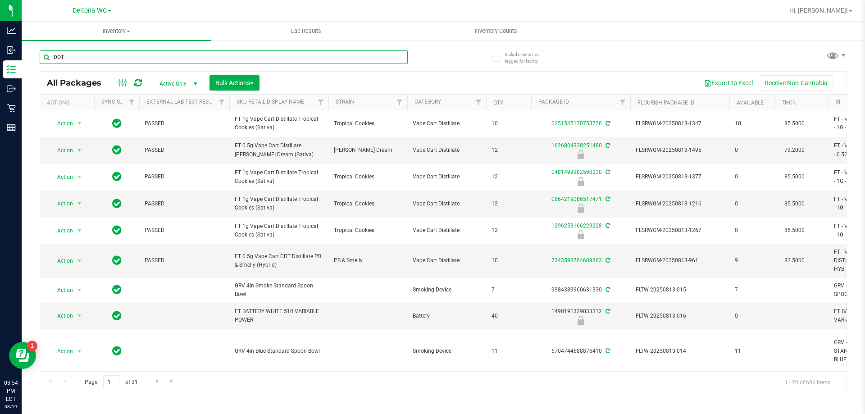
type input "DOT"
